Goal: Information Seeking & Learning: Learn about a topic

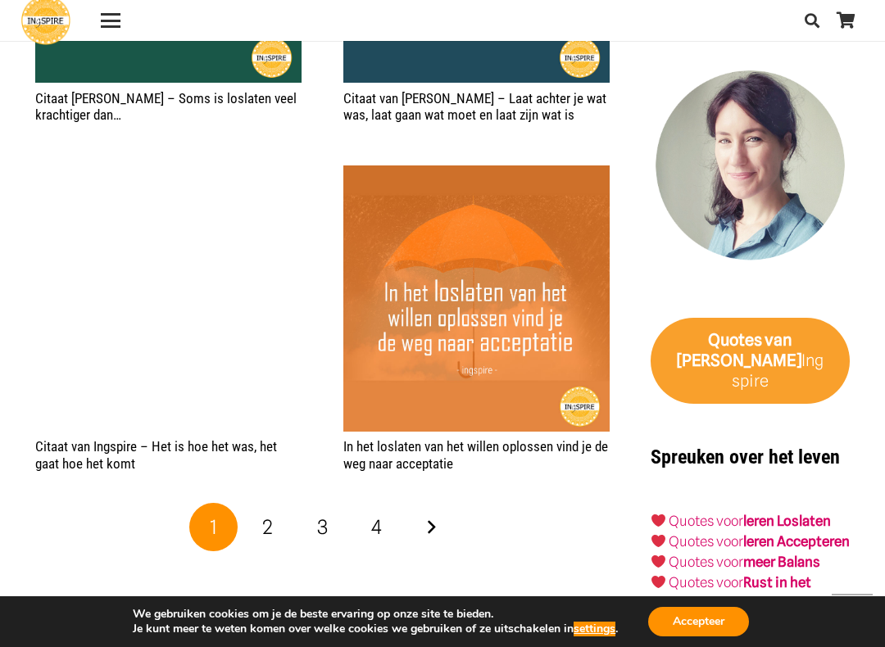
scroll to position [2762, 0]
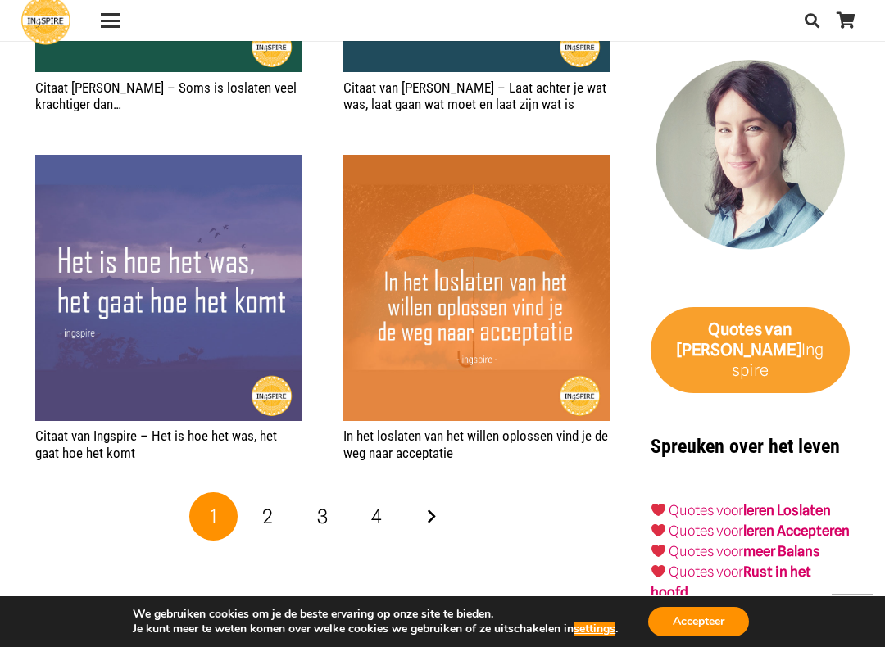
click at [276, 509] on link "2" at bounding box center [267, 516] width 49 height 49
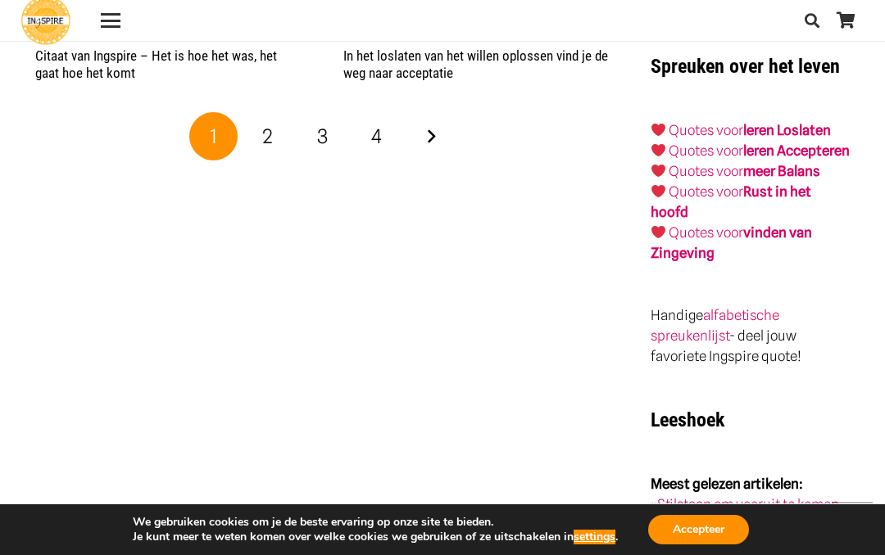
scroll to position [3141, 0]
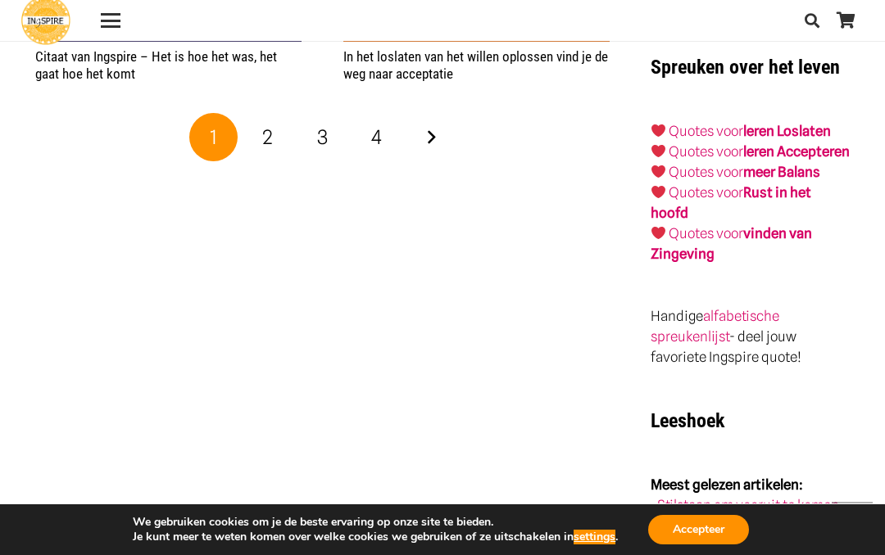
click at [272, 132] on span "2" at bounding box center [267, 137] width 11 height 24
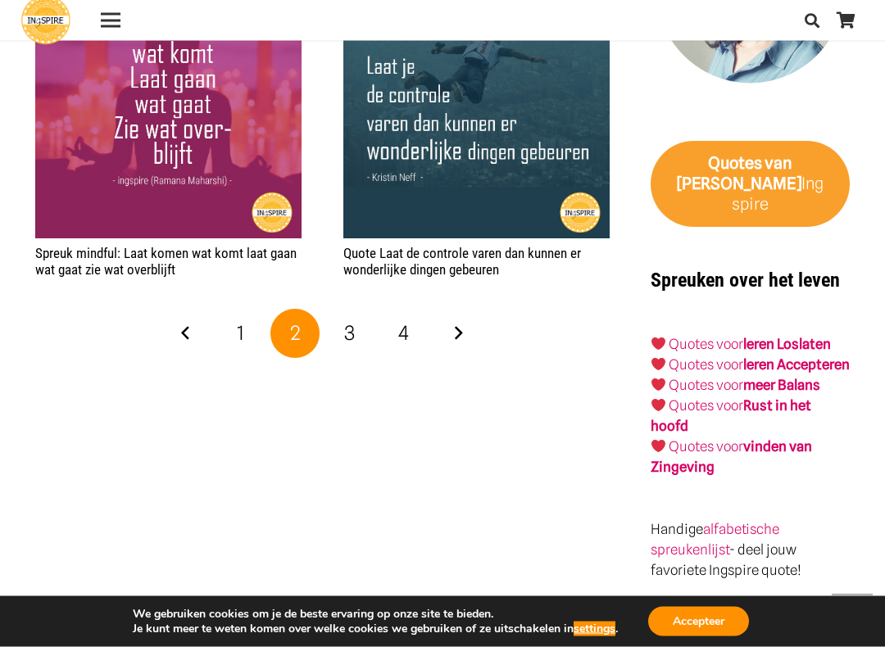
scroll to position [2954, 0]
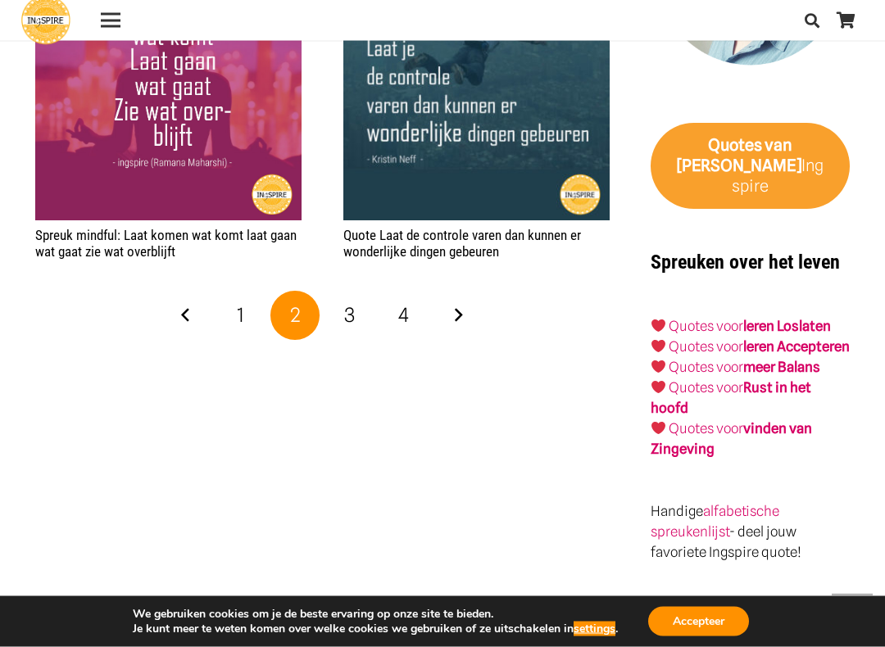
scroll to position [2946, 0]
click at [353, 306] on span "3" at bounding box center [349, 315] width 11 height 24
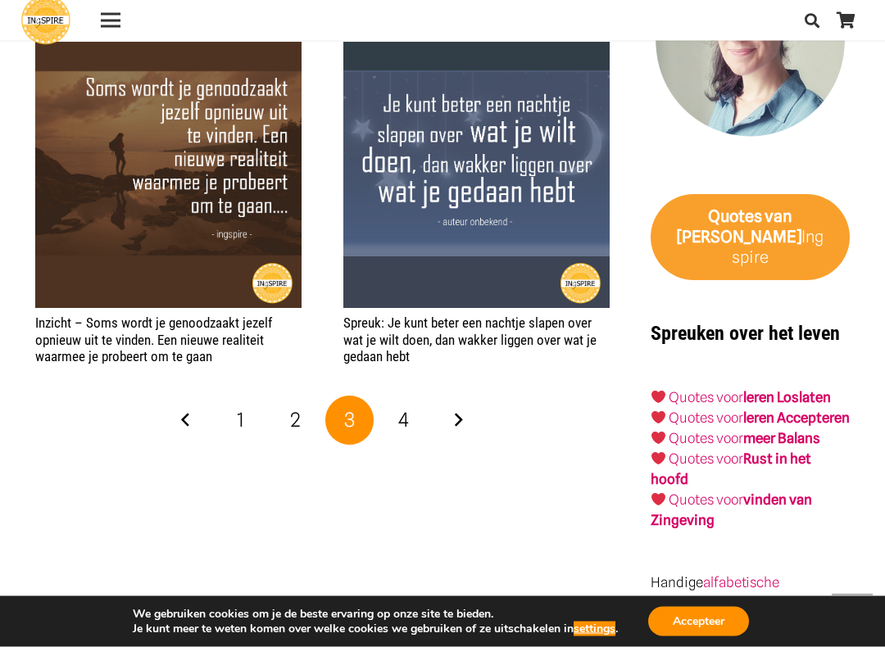
scroll to position [2879, 0]
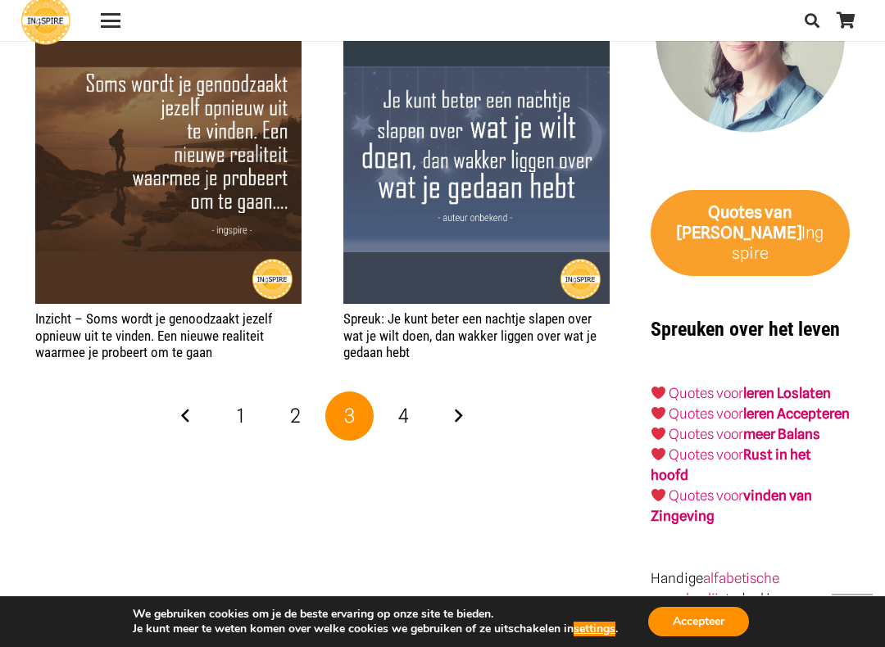
click at [423, 406] on link "4" at bounding box center [403, 416] width 49 height 49
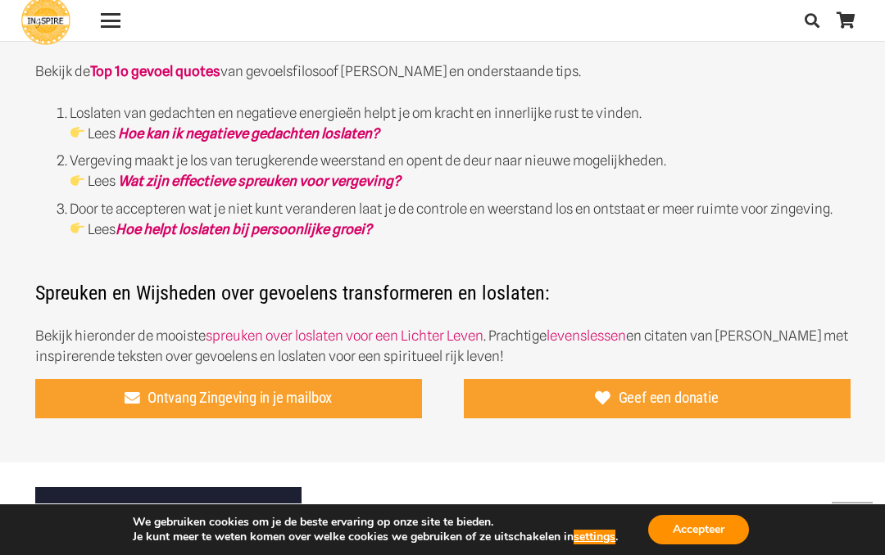
scroll to position [660, 0]
